Goal: Task Accomplishment & Management: Use online tool/utility

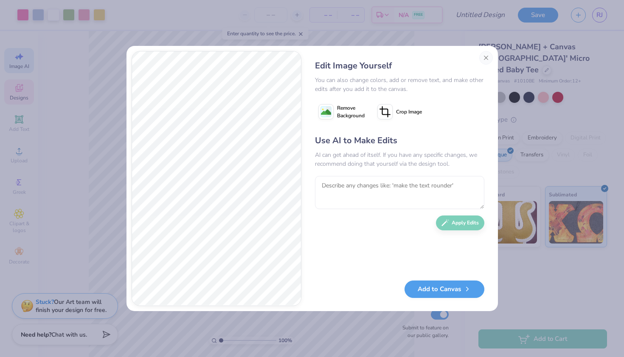
click at [327, 157] on div "AI can get ahead of itself. If you have any specific changes, we recommend doin…" at bounding box center [399, 159] width 169 height 18
click at [328, 156] on div "AI can get ahead of itself. If you have any specific changes, we recommend doin…" at bounding box center [399, 159] width 169 height 18
click at [329, 115] on image at bounding box center [326, 112] width 10 height 10
click at [485, 56] on button "Close" at bounding box center [487, 58] width 14 height 14
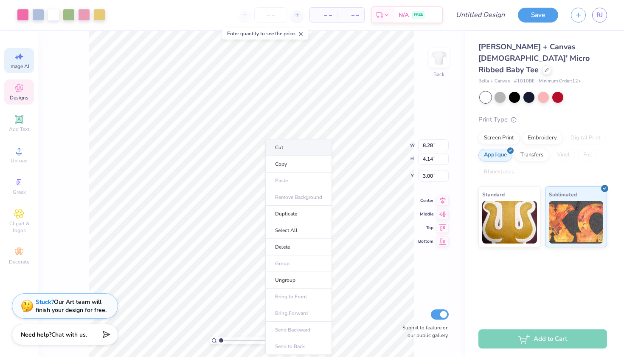
click at [283, 149] on li "Cut" at bounding box center [298, 147] width 67 height 17
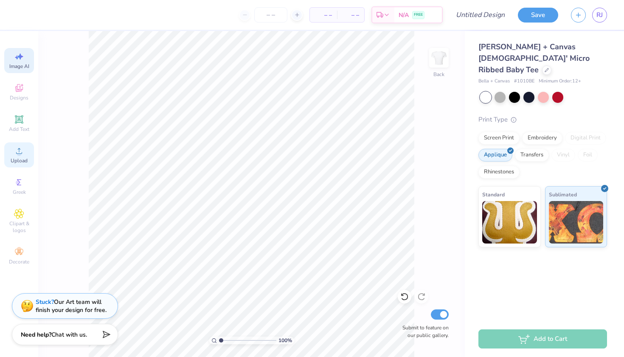
click at [16, 153] on icon at bounding box center [19, 151] width 10 height 10
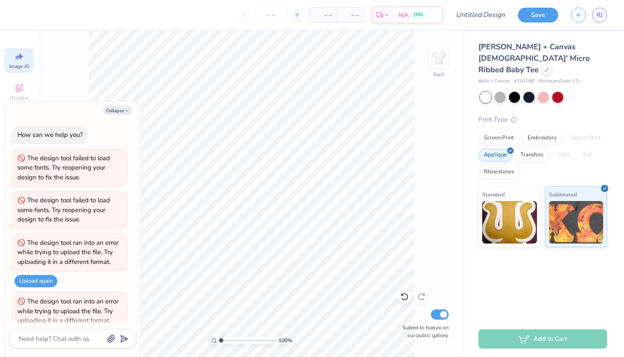
scroll to position [276, 0]
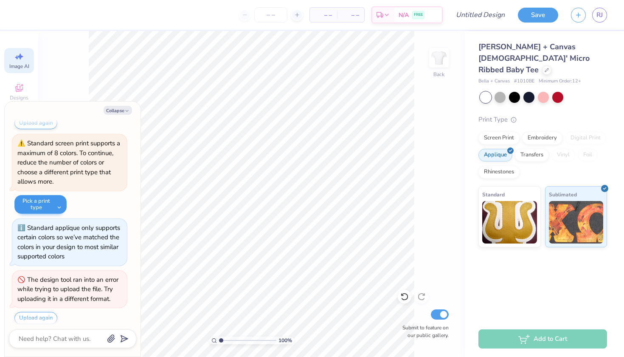
click at [46, 200] on button "Pick a print type" at bounding box center [40, 204] width 52 height 19
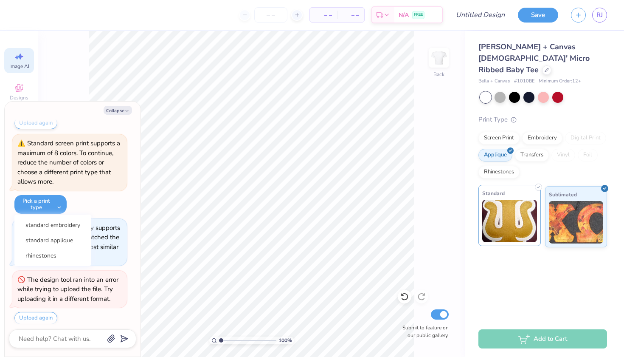
click at [491, 209] on img at bounding box center [510, 221] width 55 height 42
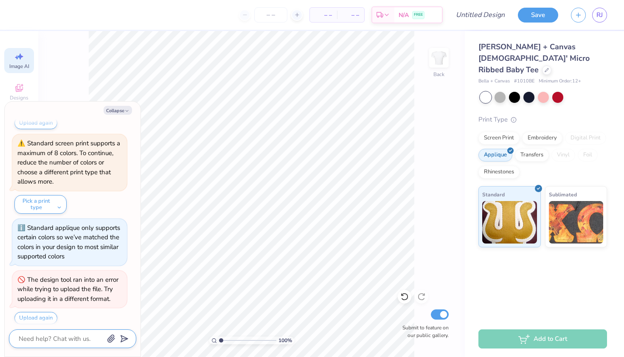
click at [52, 340] on textarea at bounding box center [61, 338] width 86 height 11
click at [10, 59] on div "Image AI" at bounding box center [19, 60] width 30 height 25
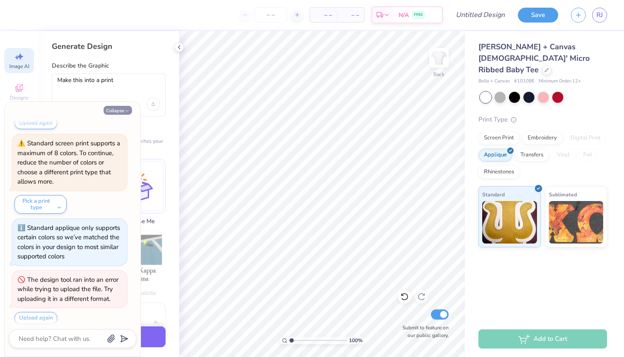
click at [119, 113] on button "Collapse" at bounding box center [118, 110] width 28 height 9
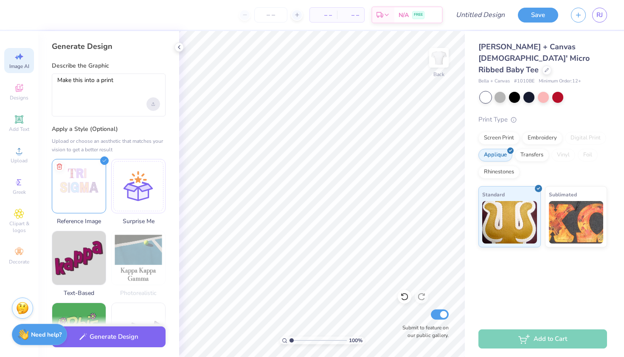
click at [156, 101] on div "Upload image" at bounding box center [154, 104] width 14 height 14
click at [94, 184] on img at bounding box center [79, 185] width 54 height 54
click at [92, 200] on img at bounding box center [79, 185] width 54 height 54
click at [84, 192] on img at bounding box center [79, 185] width 54 height 54
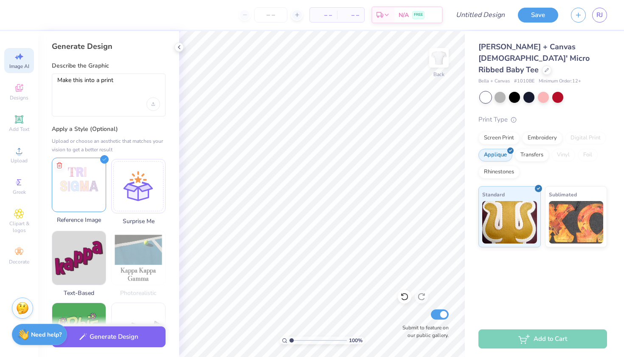
click at [60, 195] on img at bounding box center [79, 185] width 54 height 54
click at [77, 198] on img at bounding box center [79, 185] width 54 height 54
click at [77, 199] on img at bounding box center [79, 185] width 54 height 54
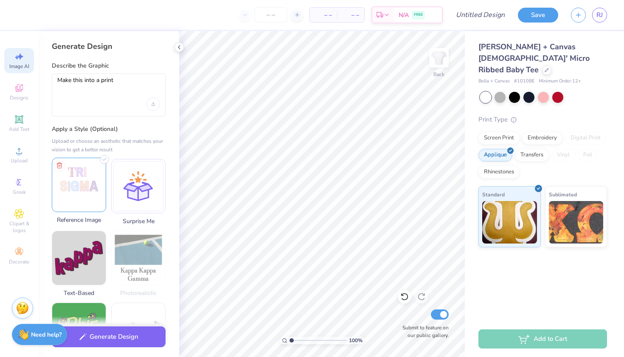
click at [77, 199] on img at bounding box center [79, 185] width 54 height 54
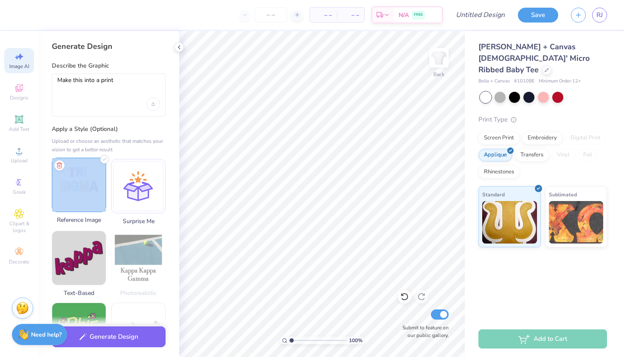
click at [77, 199] on img at bounding box center [79, 185] width 54 height 54
click at [80, 198] on img at bounding box center [79, 185] width 54 height 54
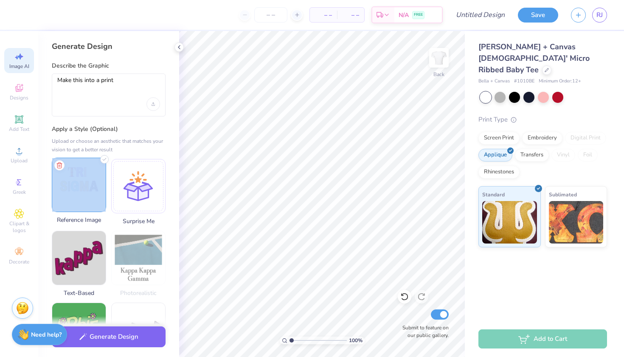
click at [80, 198] on img at bounding box center [79, 185] width 54 height 54
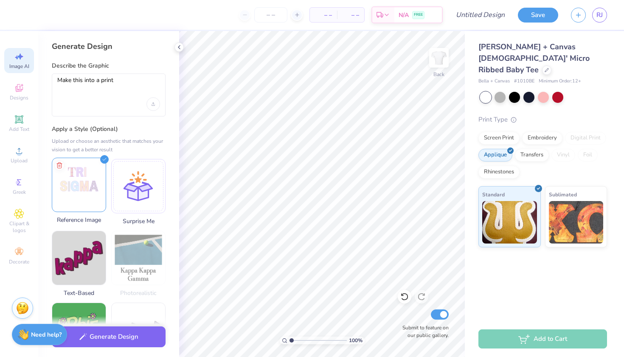
click at [65, 184] on img at bounding box center [79, 185] width 54 height 54
click at [78, 200] on img at bounding box center [79, 185] width 54 height 54
click at [104, 156] on icon at bounding box center [104, 159] width 8 height 8
click at [117, 192] on div at bounding box center [138, 185] width 54 height 54
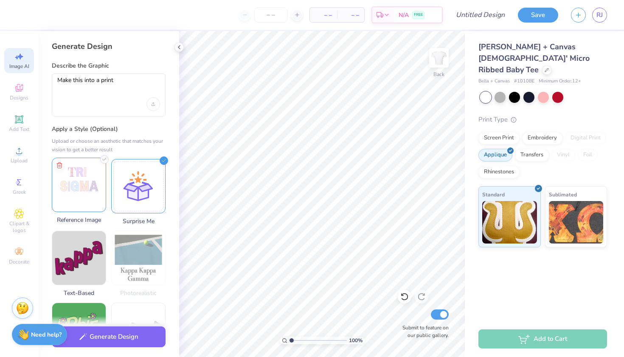
click at [82, 200] on img at bounding box center [79, 185] width 54 height 54
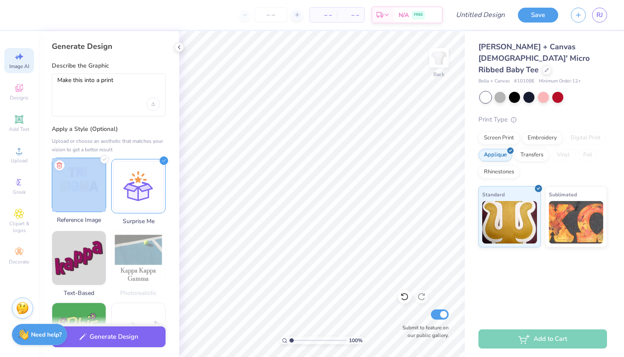
click at [82, 200] on img at bounding box center [79, 185] width 54 height 54
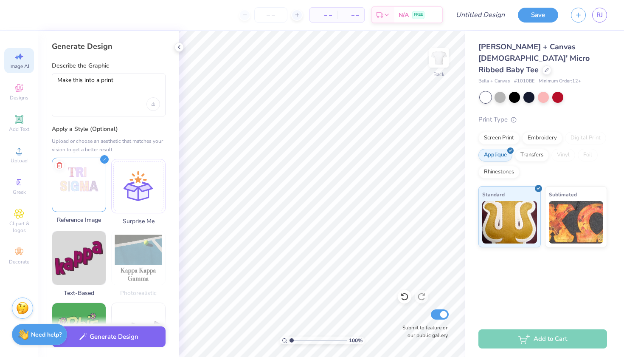
click at [102, 158] on icon at bounding box center [104, 159] width 8 height 8
click at [112, 345] on div "Generate Design" at bounding box center [108, 336] width 141 height 41
click at [112, 340] on button "Generate Design" at bounding box center [109, 334] width 114 height 21
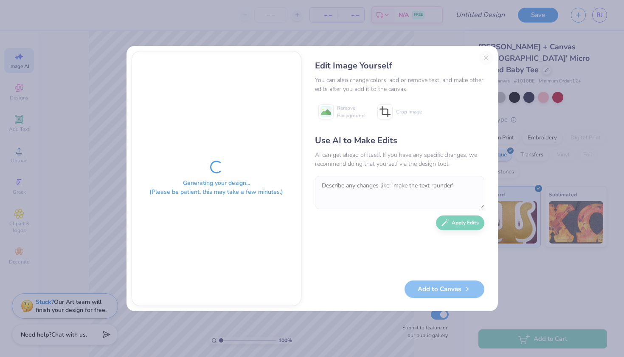
click at [482, 58] on div "Edit Image Yourself You can also change colors, add or remove text, and make ot…" at bounding box center [400, 178] width 186 height 255
click at [484, 56] on div "Edit Image Yourself You can also change colors, add or remove text, and make ot…" at bounding box center [400, 178] width 186 height 255
click at [425, 288] on div "Add to Canvas" at bounding box center [399, 288] width 169 height 17
click at [486, 55] on div "Edit Image Yourself You can also change colors, add or remove text, and make ot…" at bounding box center [400, 178] width 186 height 255
click at [486, 56] on div "Edit Image Yourself You can also change colors, add or remove text, and make ot…" at bounding box center [400, 178] width 186 height 255
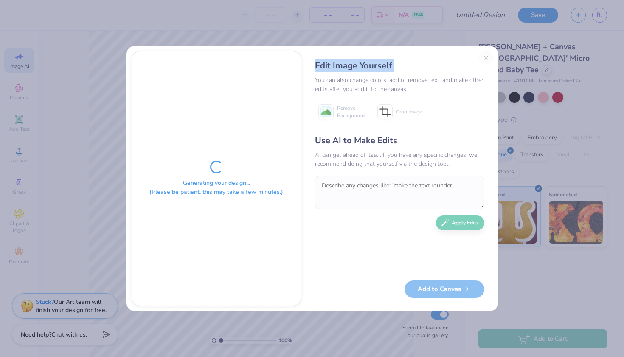
click at [486, 56] on div "Edit Image Yourself You can also change colors, add or remove text, and make ot…" at bounding box center [400, 178] width 186 height 255
click at [485, 60] on div "Edit Image Yourself You can also change colors, add or remove text, and make ot…" at bounding box center [400, 178] width 186 height 255
click at [489, 59] on div "Edit Image Yourself You can also change colors, add or remove text, and make ot…" at bounding box center [400, 178] width 186 height 255
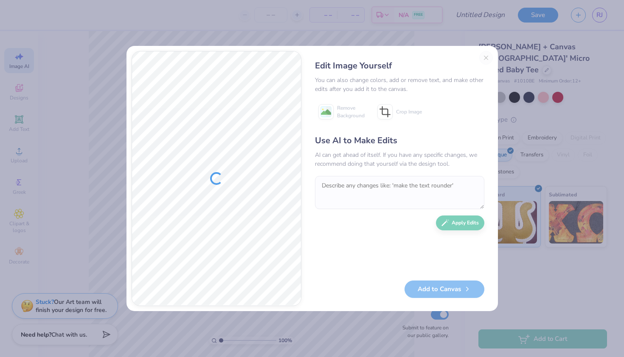
click at [486, 57] on div "Edit Image Yourself You can also change colors, add or remove text, and make ot…" at bounding box center [400, 178] width 186 height 255
click at [389, 130] on div "Edit Image Yourself You can also change colors, add or remove text, and make ot…" at bounding box center [400, 178] width 186 height 255
click at [480, 57] on div "Edit Image Yourself You can also change colors, add or remove text, and make ot…" at bounding box center [400, 178] width 186 height 255
click at [483, 57] on div "Edit Image Yourself You can also change colors, add or remove text, and make ot…" at bounding box center [400, 178] width 186 height 255
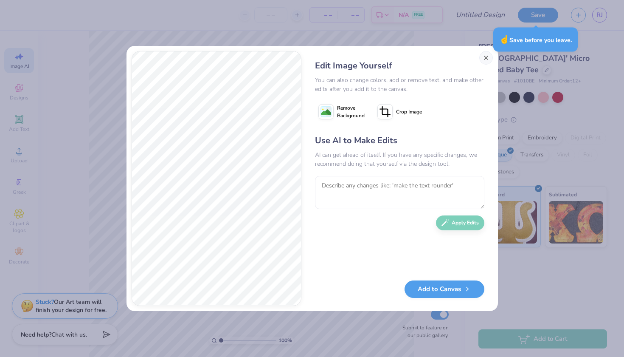
click at [486, 58] on button "Close" at bounding box center [487, 58] width 14 height 14
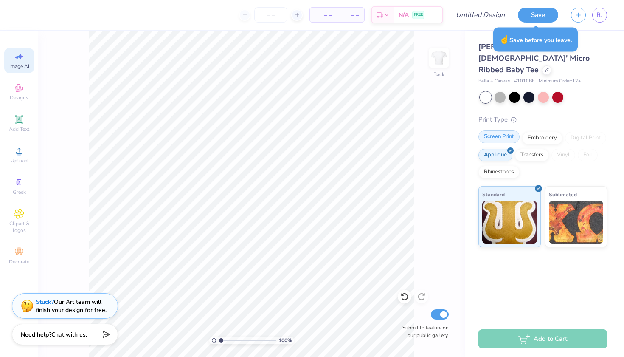
click at [498, 130] on div "Screen Print" at bounding box center [499, 136] width 41 height 13
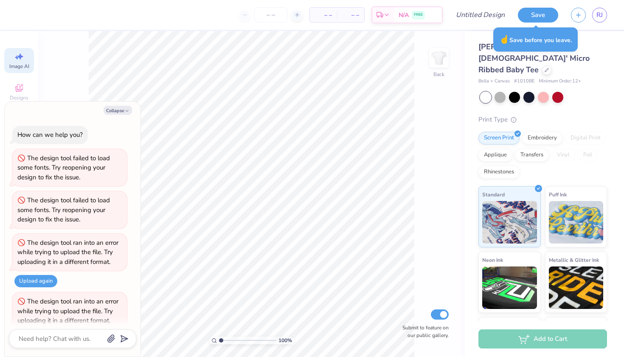
scroll to position [327, 0]
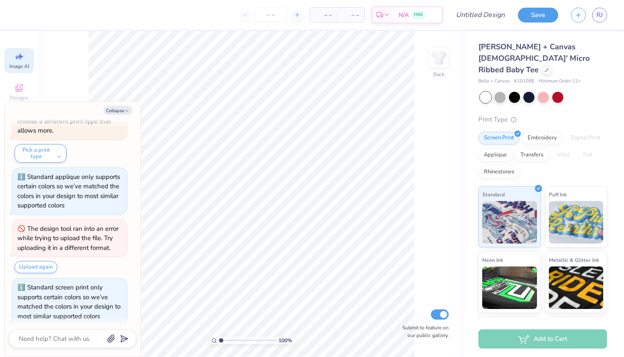
click at [77, 71] on div "100 % Back Submit to feature on our public gallery." at bounding box center [251, 194] width 427 height 326
click at [115, 109] on button "Collapse" at bounding box center [118, 110] width 28 height 9
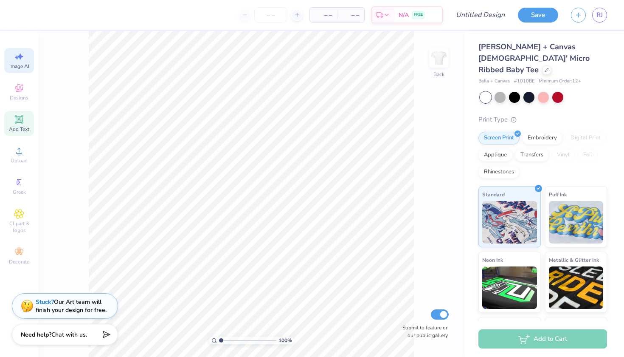
click at [17, 123] on div "Add Text" at bounding box center [19, 123] width 30 height 25
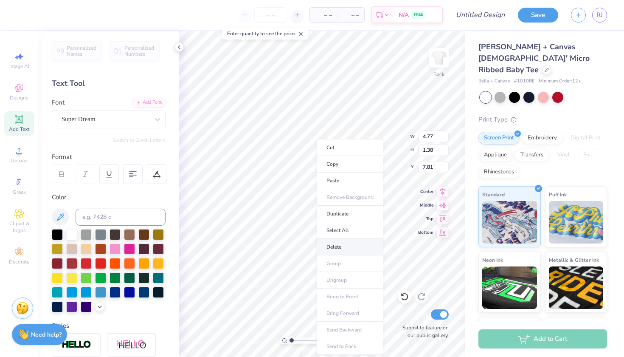
click at [334, 240] on li "Delete" at bounding box center [350, 247] width 67 height 17
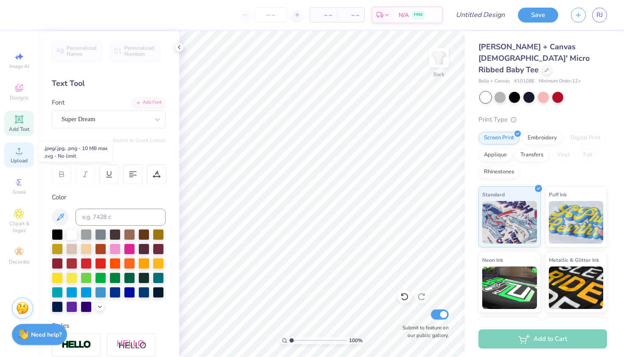
click at [15, 147] on icon at bounding box center [19, 151] width 10 height 10
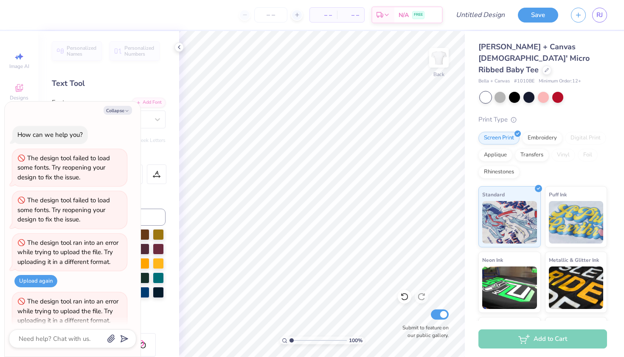
scroll to position [385, 0]
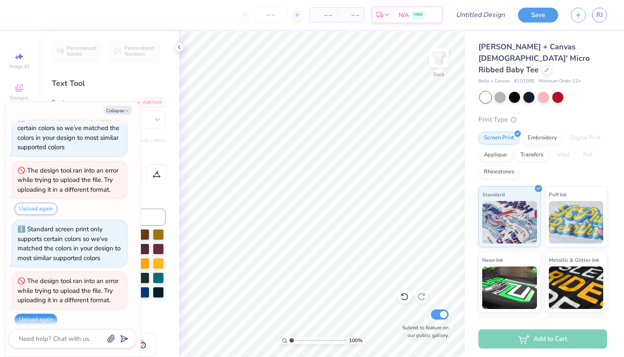
click at [35, 313] on button "Upload again" at bounding box center [35, 319] width 43 height 12
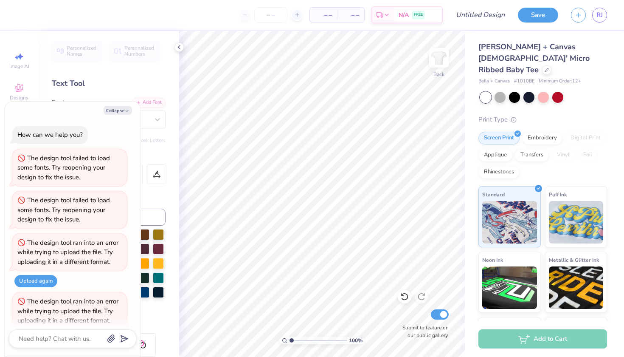
scroll to position [443, 0]
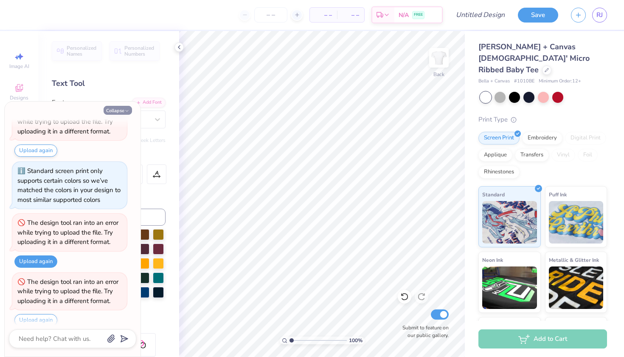
click at [125, 113] on icon "button" at bounding box center [126, 110] width 5 height 5
type textarea "x"
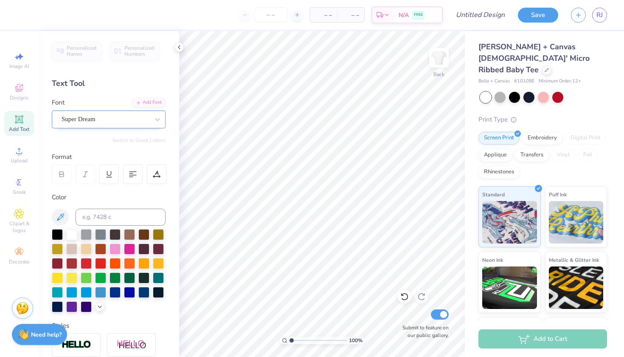
click at [121, 116] on div "Super Dream" at bounding box center [105, 119] width 89 height 13
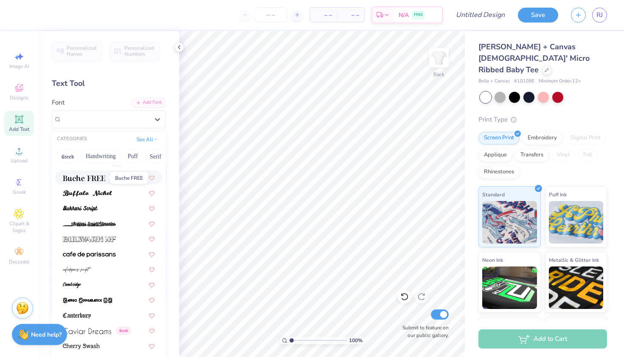
scroll to position [774, 0]
click at [71, 158] on button "Greek" at bounding box center [68, 157] width 22 height 14
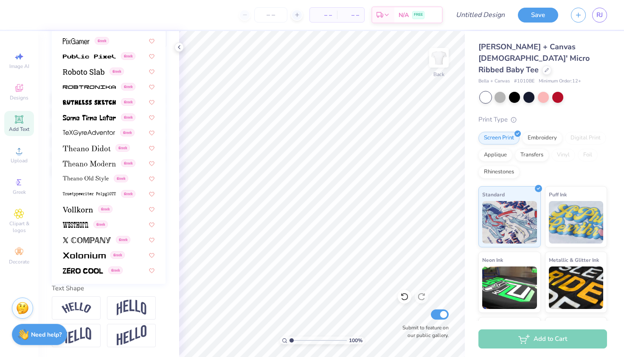
scroll to position [136, 0]
click at [18, 249] on icon at bounding box center [19, 252] width 8 height 6
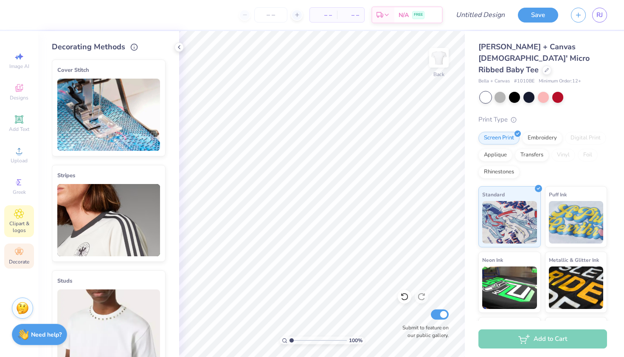
click at [13, 220] on span "Clipart & logos" at bounding box center [19, 227] width 30 height 14
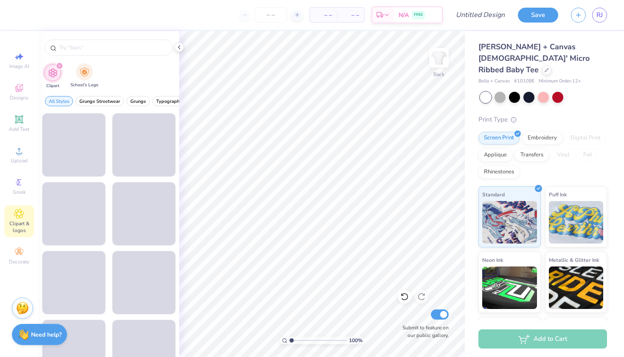
scroll to position [0, 0]
click at [577, 132] on div "Digital Print" at bounding box center [585, 138] width 41 height 13
click at [579, 132] on div "Digital Print" at bounding box center [585, 138] width 41 height 13
click at [55, 80] on div "filter for Clipart" at bounding box center [52, 72] width 17 height 17
click at [59, 102] on span "All Styles" at bounding box center [59, 101] width 20 height 6
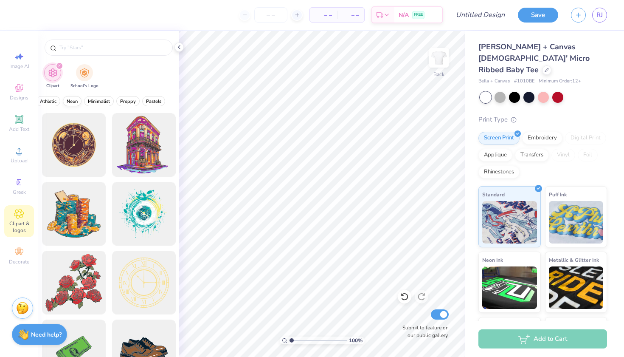
scroll to position [0, 361]
click at [15, 181] on icon at bounding box center [19, 182] width 10 height 10
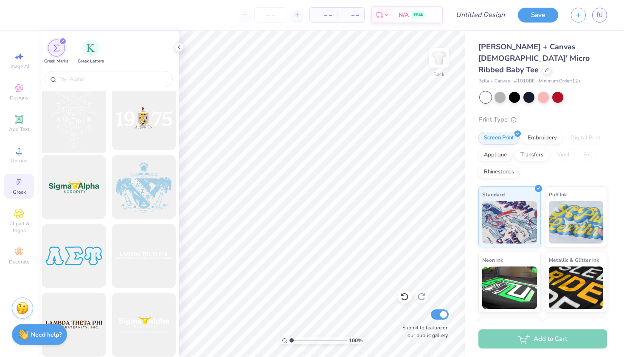
scroll to position [3792, 0]
click at [91, 46] on img "filter for Greek Letters" at bounding box center [91, 47] width 8 height 8
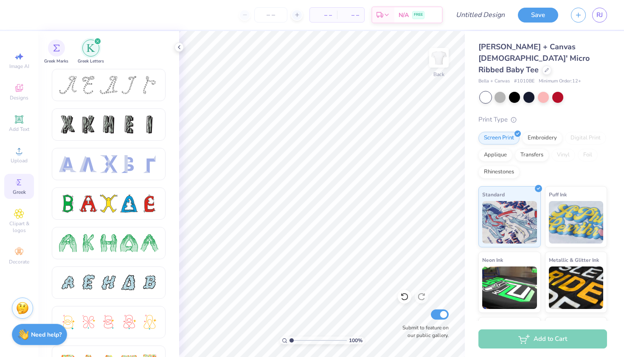
scroll to position [0, 0]
click at [20, 251] on icon at bounding box center [19, 252] width 10 height 10
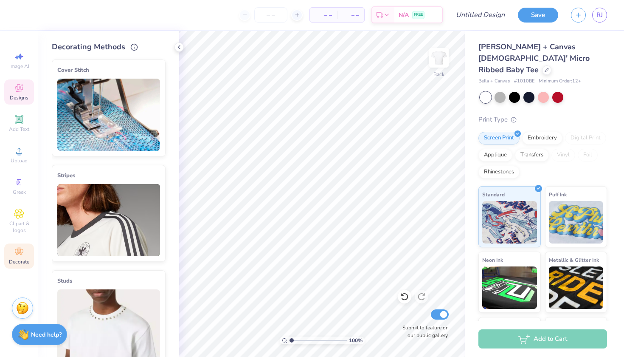
click at [17, 95] on span "Designs" at bounding box center [19, 97] width 19 height 7
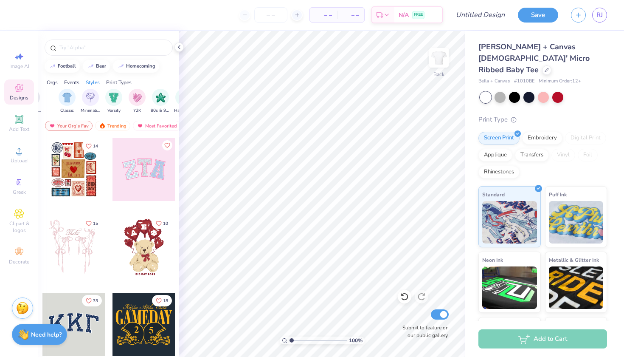
scroll to position [0, 431]
click at [18, 62] on div "Image AI" at bounding box center [19, 60] width 30 height 25
select select "4"
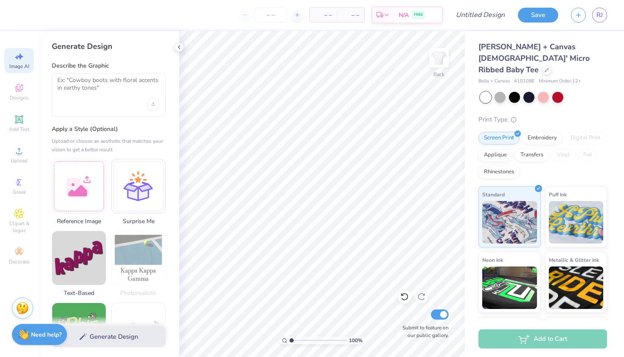
scroll to position [0, 0]
click at [115, 101] on div at bounding box center [109, 94] width 114 height 43
click at [140, 93] on textarea at bounding box center [108, 86] width 103 height 21
click at [153, 105] on icon "Upload image" at bounding box center [153, 103] width 3 height 3
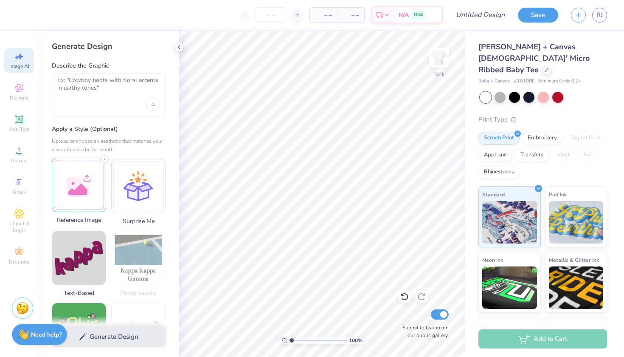
click at [91, 202] on div at bounding box center [79, 185] width 54 height 54
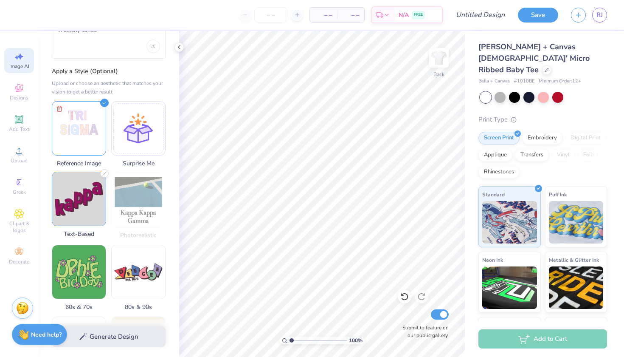
scroll to position [59, 0]
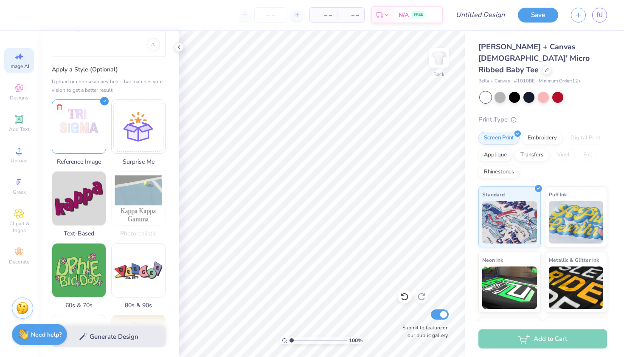
click at [124, 340] on div "Generate Design" at bounding box center [108, 336] width 141 height 41
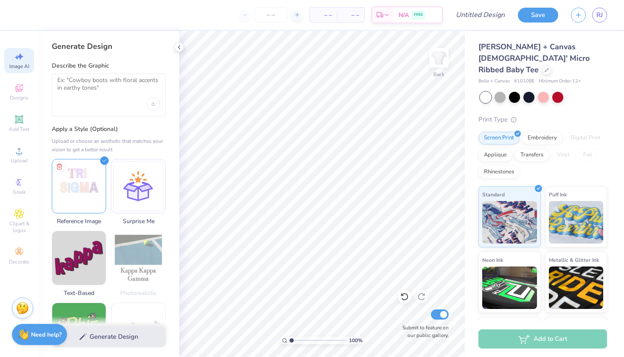
scroll to position [0, 0]
click at [119, 101] on div at bounding box center [109, 94] width 114 height 43
click at [116, 88] on textarea at bounding box center [108, 86] width 103 height 21
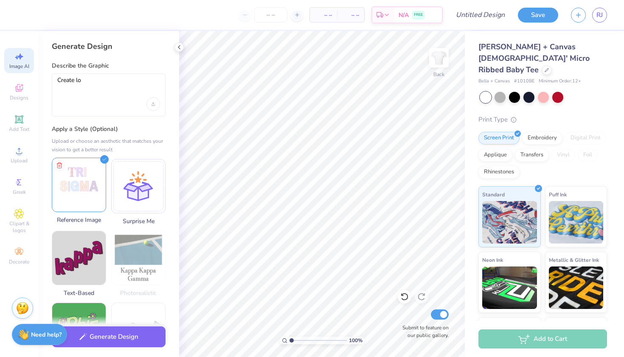
click at [79, 184] on img at bounding box center [79, 185] width 54 height 54
click at [96, 93] on textarea "Create lo" at bounding box center [108, 86] width 103 height 21
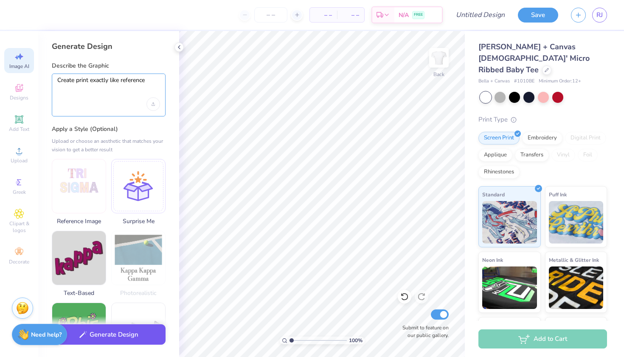
type textarea "Create print exactly like reference"
click at [129, 333] on button "Generate Design" at bounding box center [109, 334] width 114 height 21
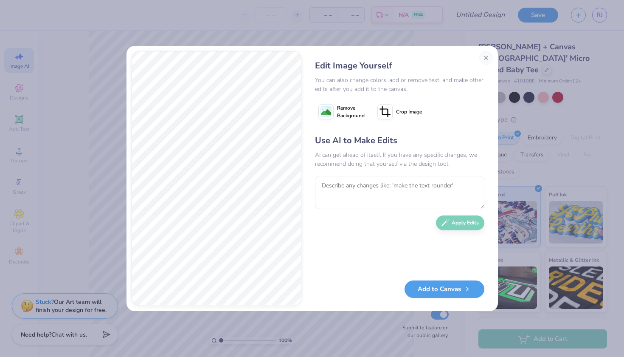
click at [460, 228] on div "Use AI to Make Edits AI can get ahead of itself. If you have any specific chang…" at bounding box center [399, 203] width 169 height 138
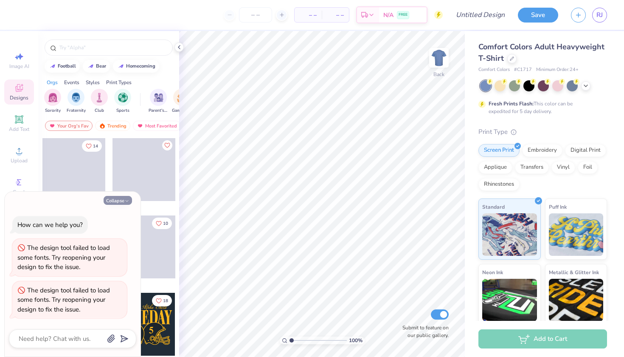
click at [119, 203] on button "Collapse" at bounding box center [118, 200] width 28 height 9
type textarea "x"
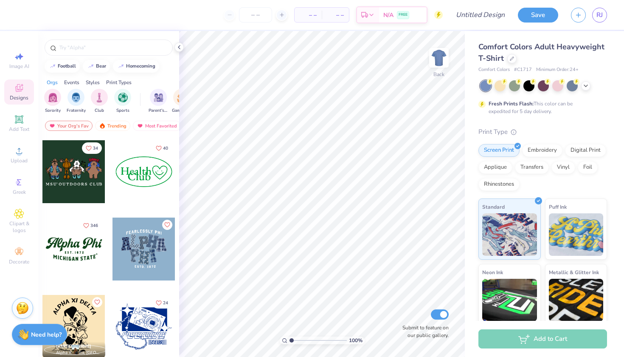
scroll to position [802, 0]
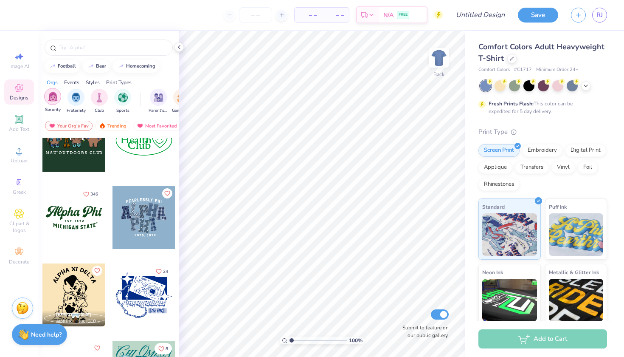
click at [50, 103] on div "filter for Sorority" at bounding box center [52, 96] width 17 height 17
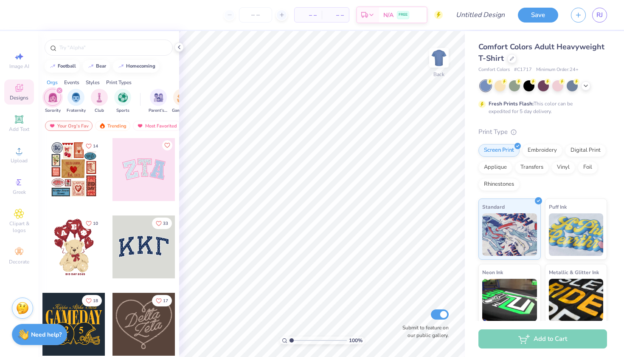
scroll to position [0, 0]
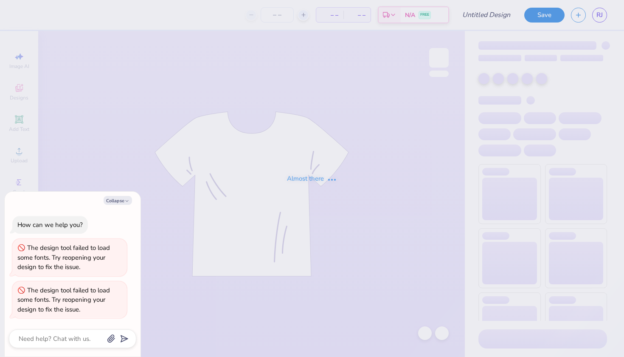
type textarea "x"
